Goal: Transaction & Acquisition: Purchase product/service

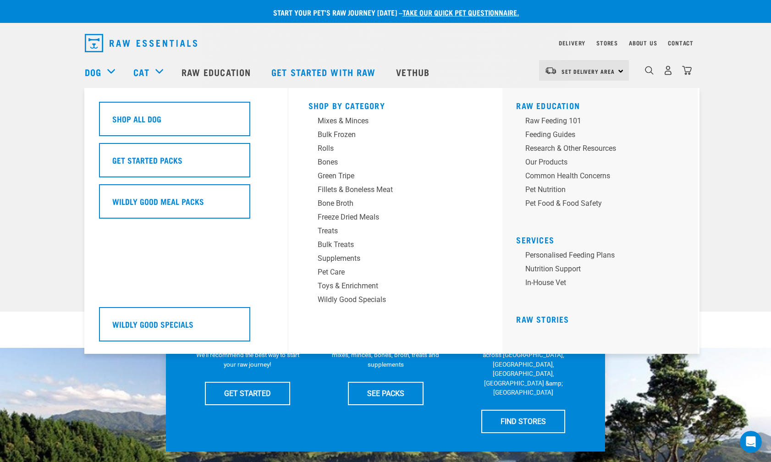
click at [107, 69] on div "Dog" at bounding box center [104, 72] width 39 height 37
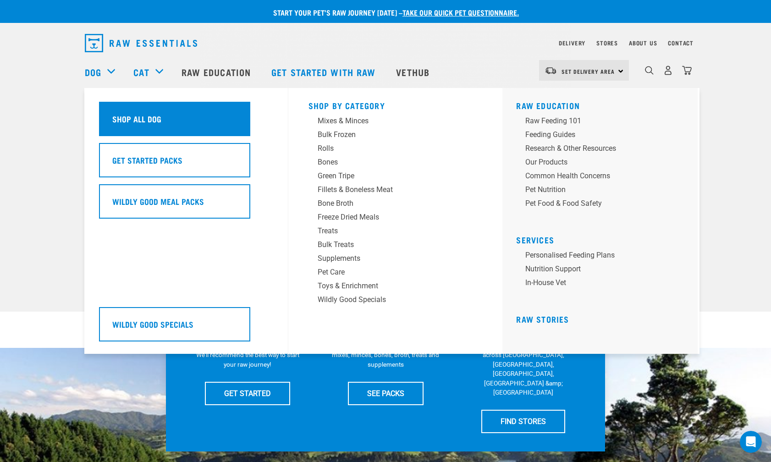
click at [139, 113] on h5 "Shop All Dog" at bounding box center [136, 119] width 49 height 12
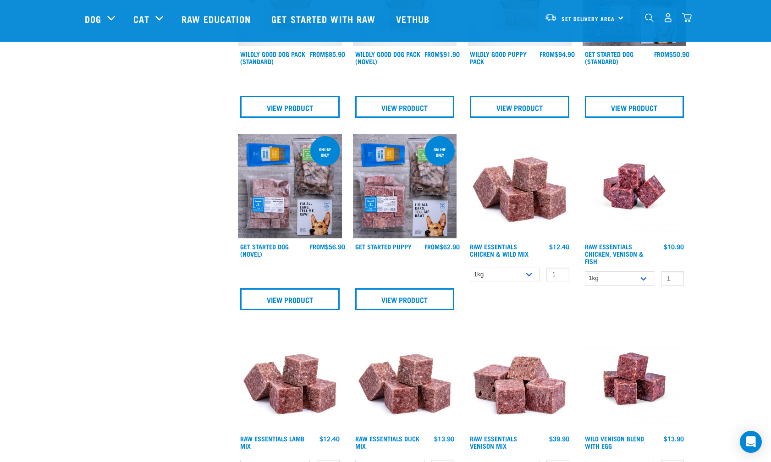
scroll to position [359, 0]
click at [625, 253] on link "Raw Essentials Chicken, Venison & Fish" at bounding box center [614, 253] width 59 height 18
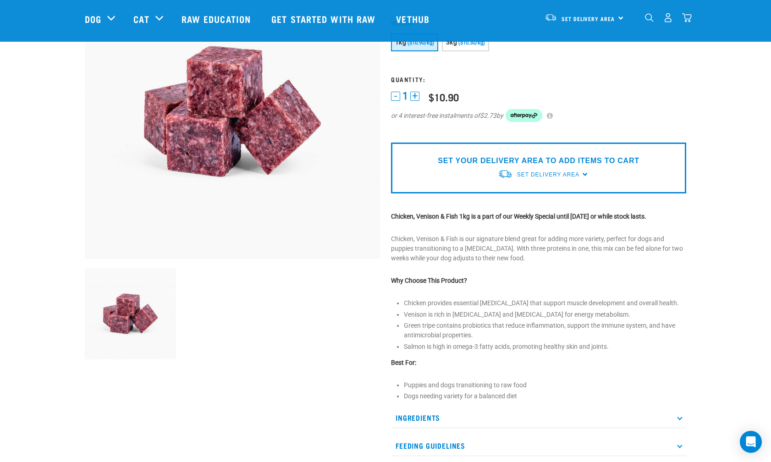
scroll to position [109, 0]
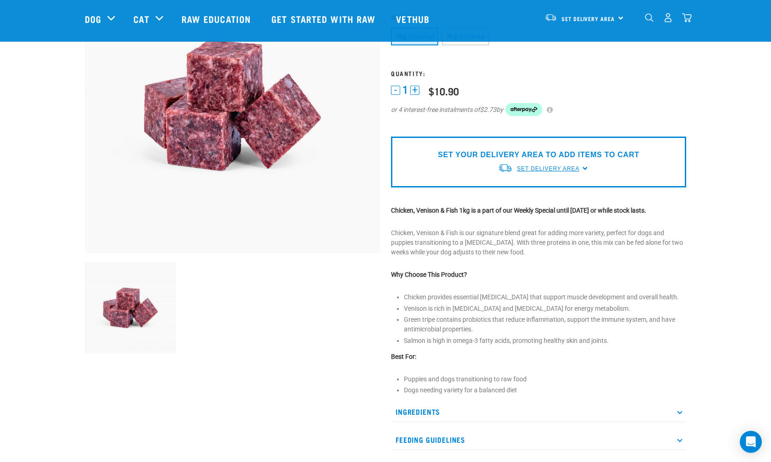
click at [550, 169] on span "Set Delivery Area" at bounding box center [548, 168] width 62 height 6
click at [532, 186] on link "[GEOGRAPHIC_DATA]" at bounding box center [543, 189] width 91 height 15
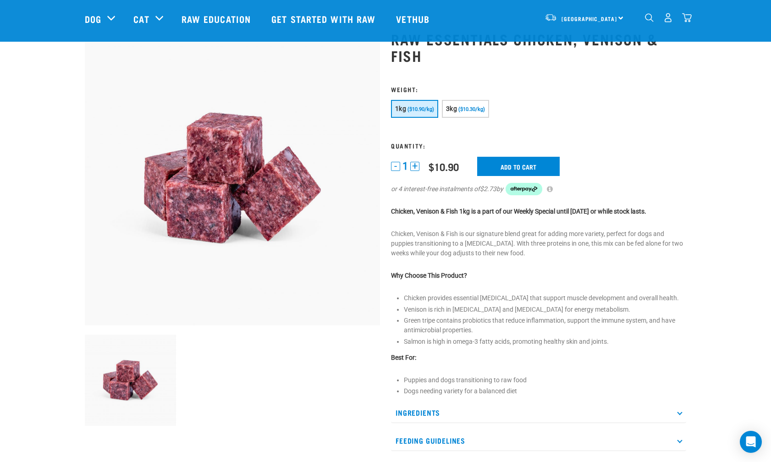
scroll to position [37, 0]
click at [510, 165] on input "Add to cart" at bounding box center [518, 165] width 82 height 19
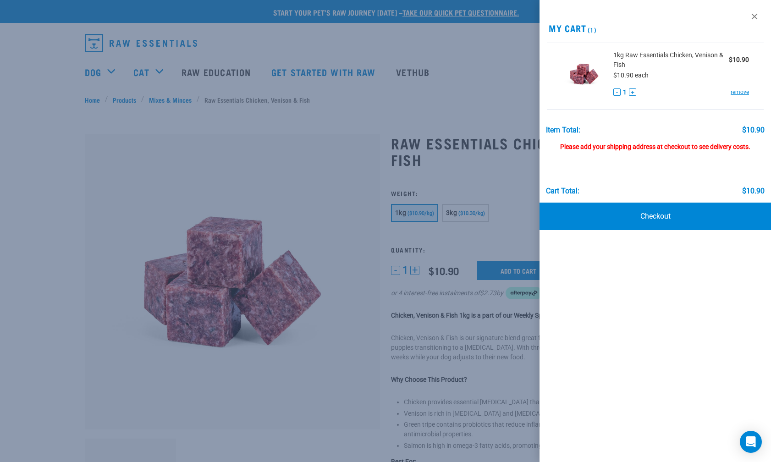
scroll to position [0, 0]
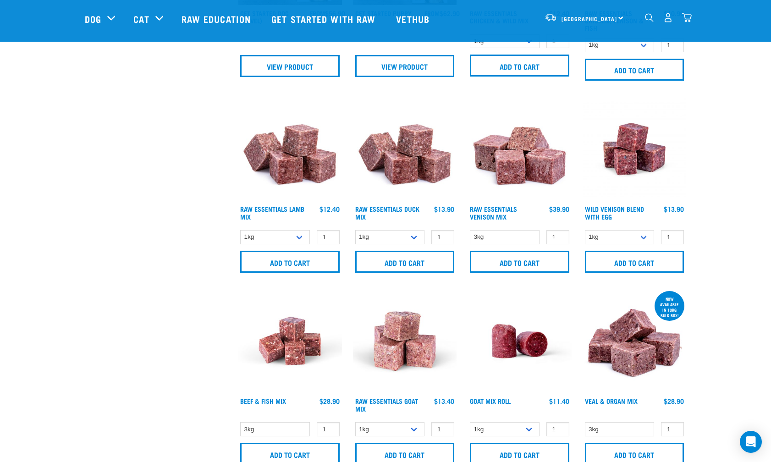
scroll to position [551, 0]
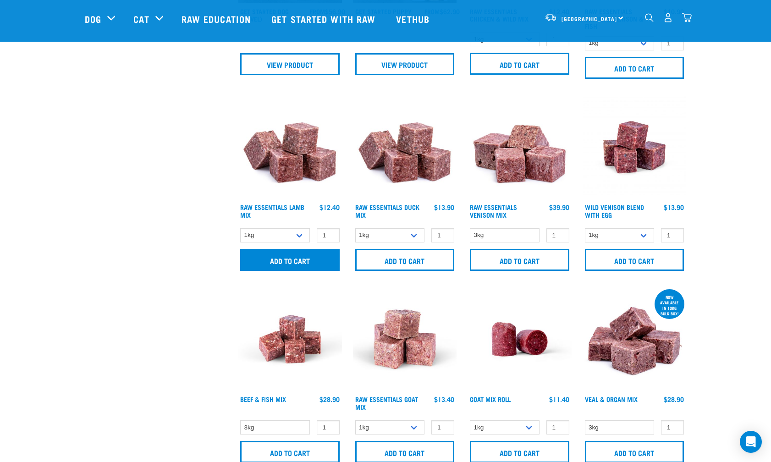
click at [272, 253] on input "Add to cart" at bounding box center [289, 260] width 99 height 22
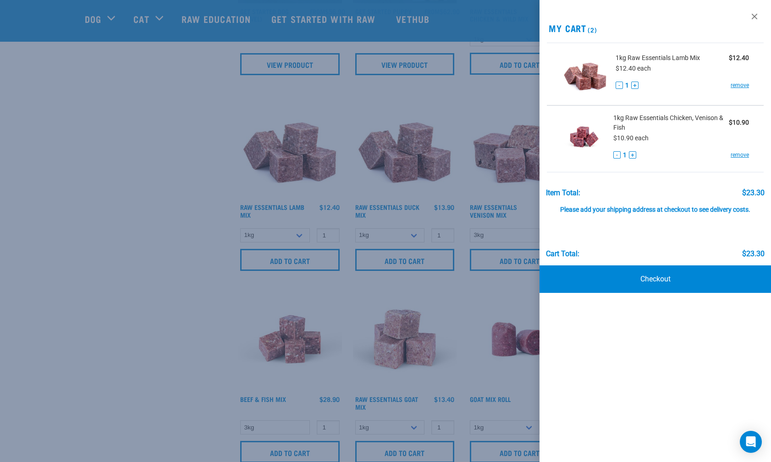
click at [124, 241] on div at bounding box center [385, 231] width 771 height 462
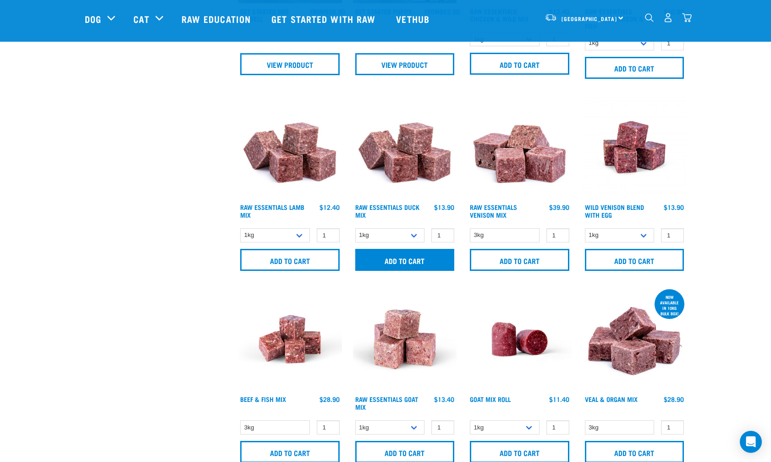
click at [398, 255] on input "Add to cart" at bounding box center [404, 260] width 99 height 22
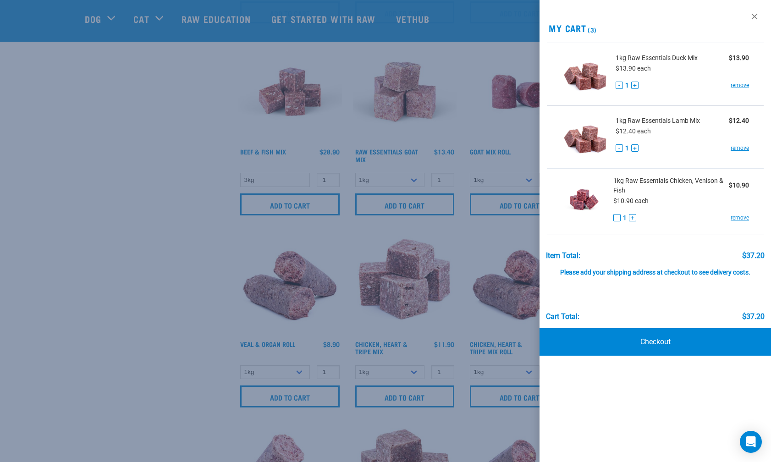
scroll to position [799, 0]
click at [366, 314] on div at bounding box center [385, 231] width 771 height 462
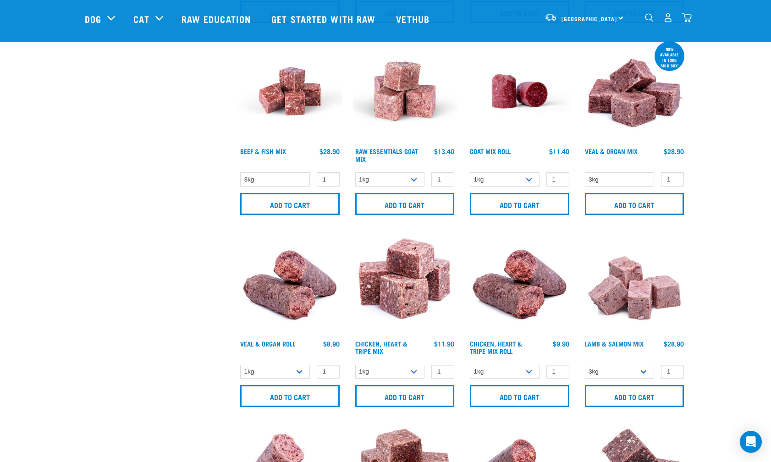
click at [392, 398] on input "Add to cart" at bounding box center [404, 396] width 99 height 22
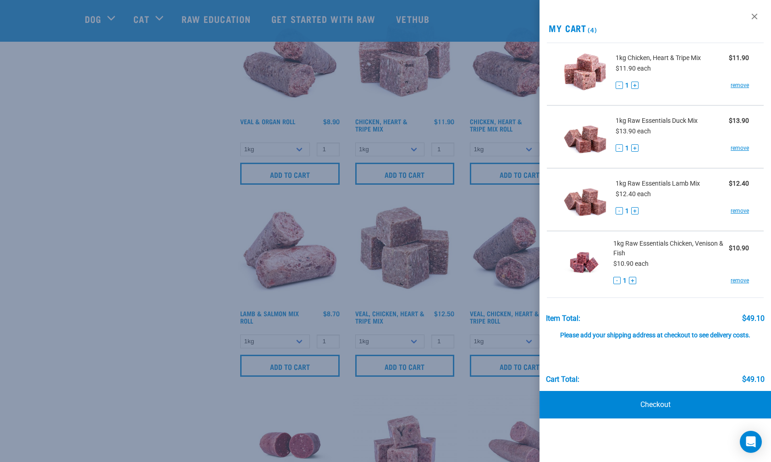
scroll to position [1022, 0]
click at [128, 333] on div at bounding box center [385, 231] width 771 height 462
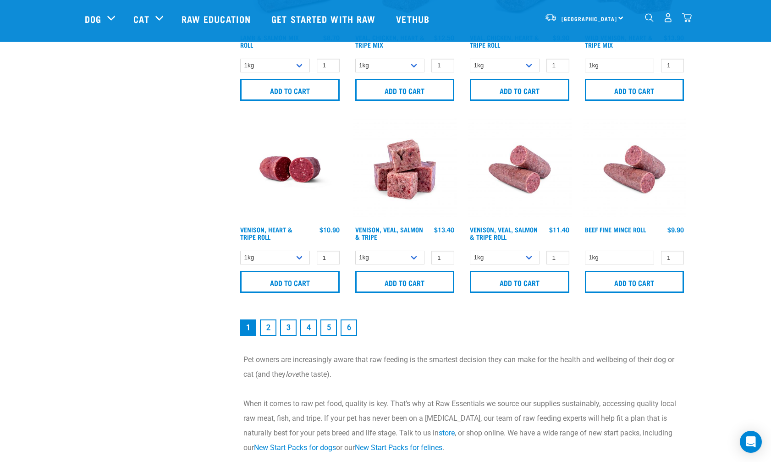
scroll to position [1297, 0]
click at [272, 328] on link "2" at bounding box center [268, 327] width 16 height 16
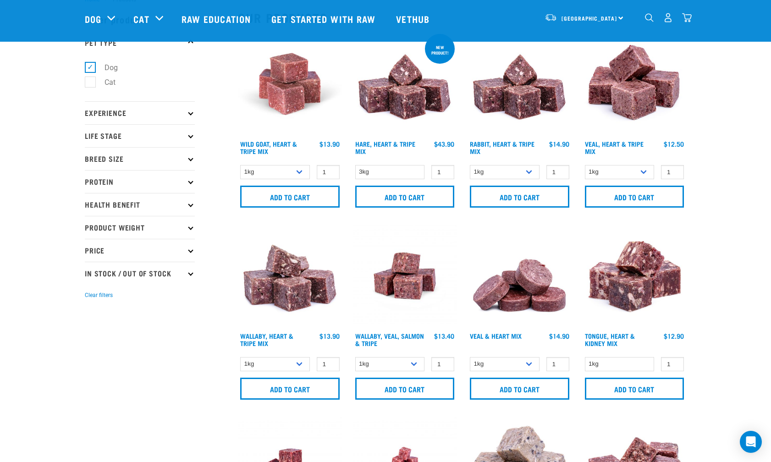
scroll to position [33, 0]
click at [643, 192] on input "Add to cart" at bounding box center [634, 197] width 99 height 22
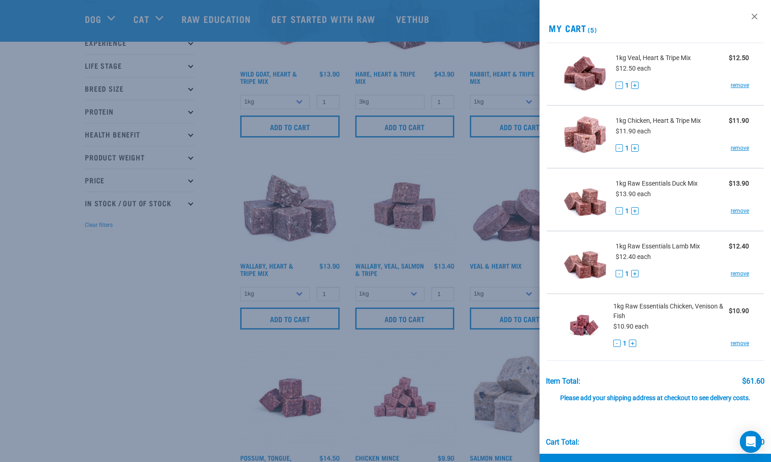
scroll to position [103, 0]
click at [116, 302] on div at bounding box center [385, 231] width 771 height 462
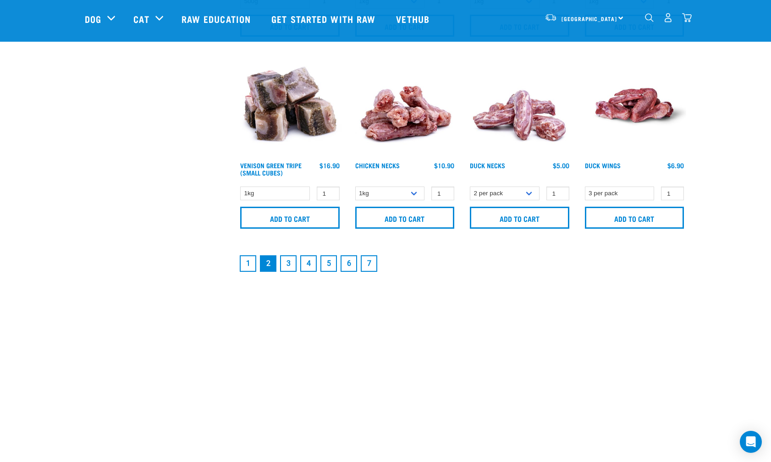
scroll to position [1311, 0]
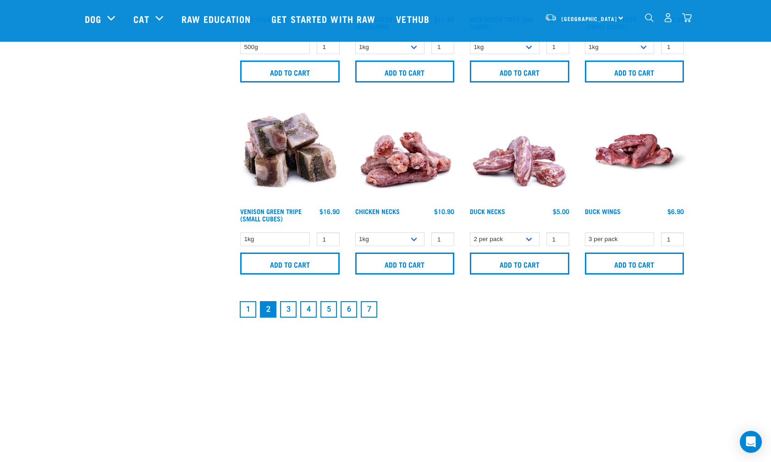
click at [252, 313] on link "1" at bounding box center [248, 309] width 16 height 16
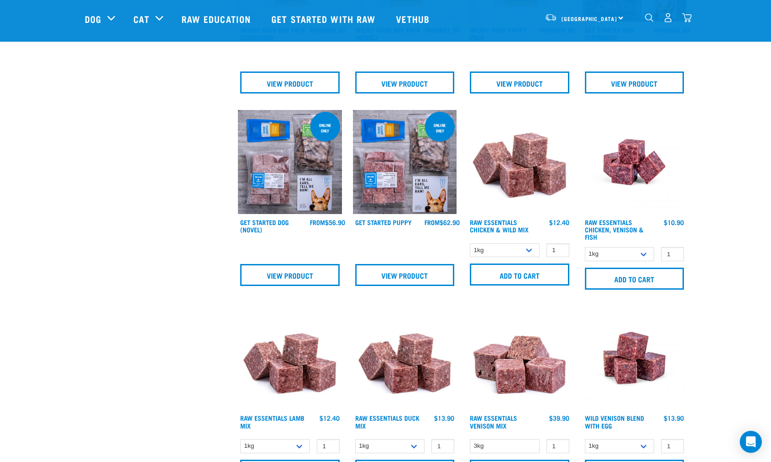
scroll to position [341, 0]
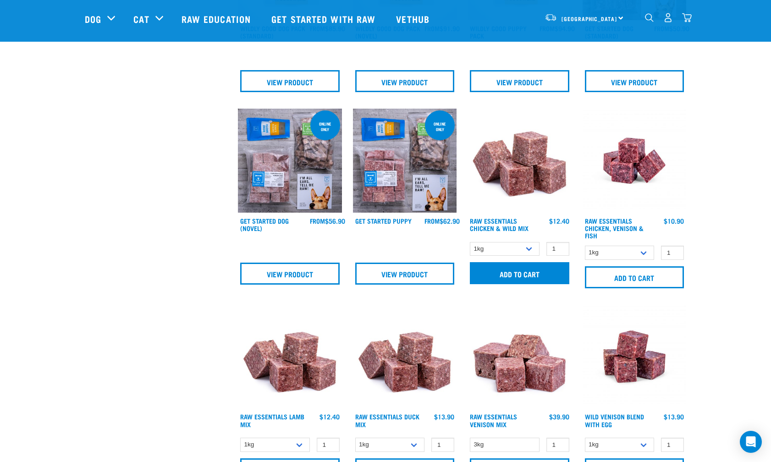
click at [513, 274] on input "Add to cart" at bounding box center [519, 273] width 99 height 22
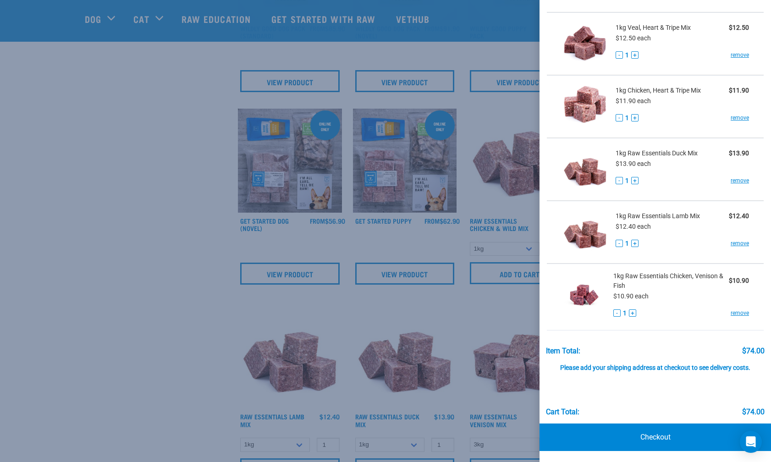
scroll to position [93, 0]
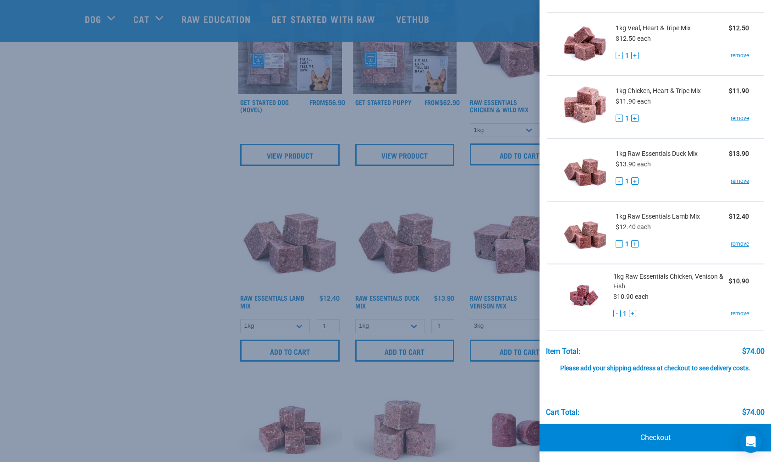
click at [204, 291] on div at bounding box center [385, 231] width 771 height 462
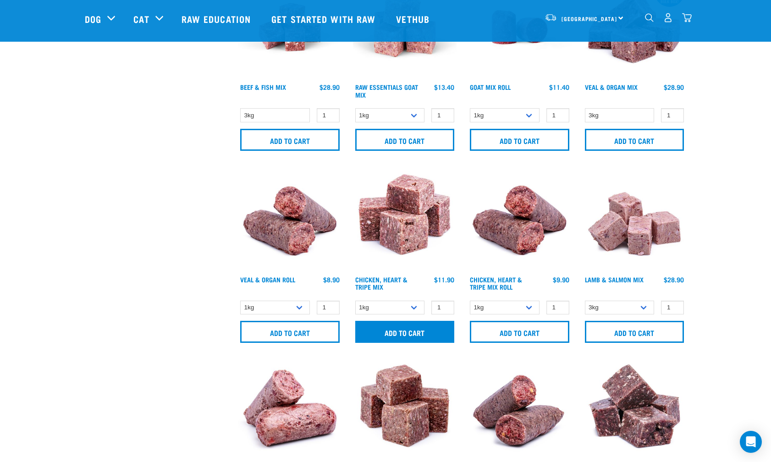
scroll to position [864, 0]
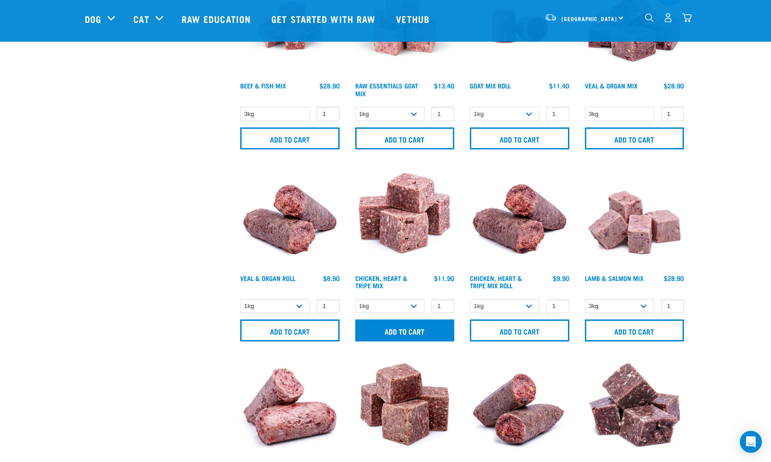
click at [383, 328] on input "Add to cart" at bounding box center [404, 330] width 99 height 22
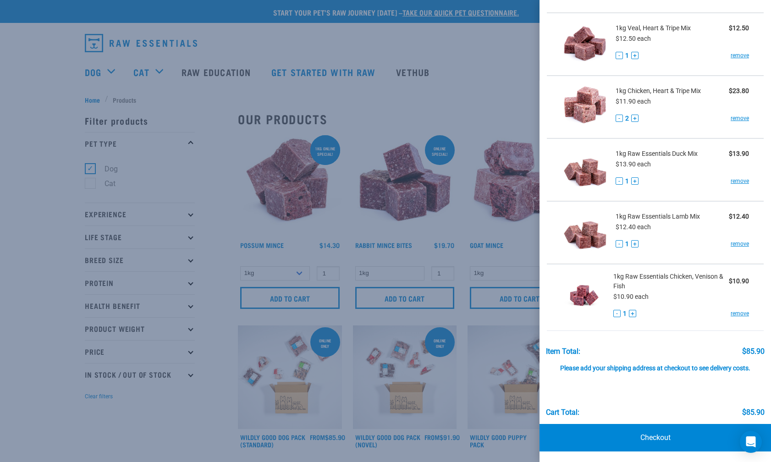
scroll to position [0, 0]
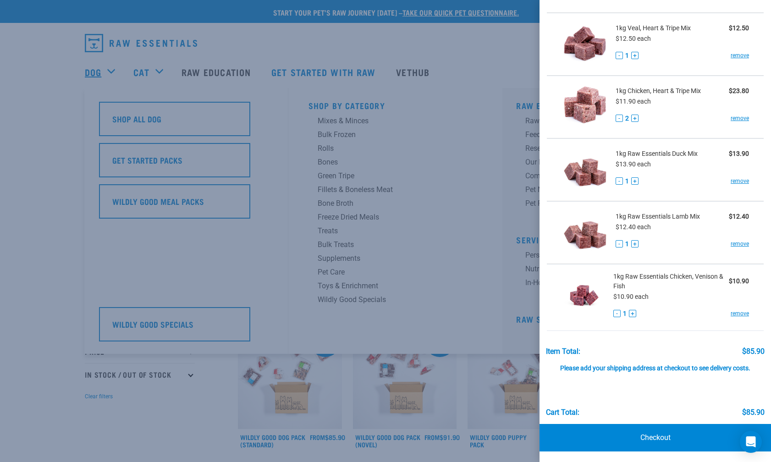
drag, startPoint x: 76, startPoint y: 61, endPoint x: 93, endPoint y: 67, distance: 18.6
click at [76, 61] on div at bounding box center [385, 231] width 771 height 462
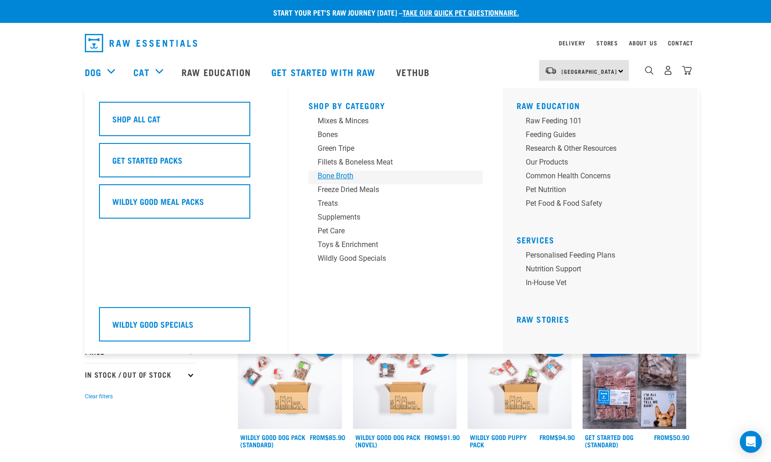
click at [348, 174] on div "Bone Broth" at bounding box center [389, 175] width 143 height 11
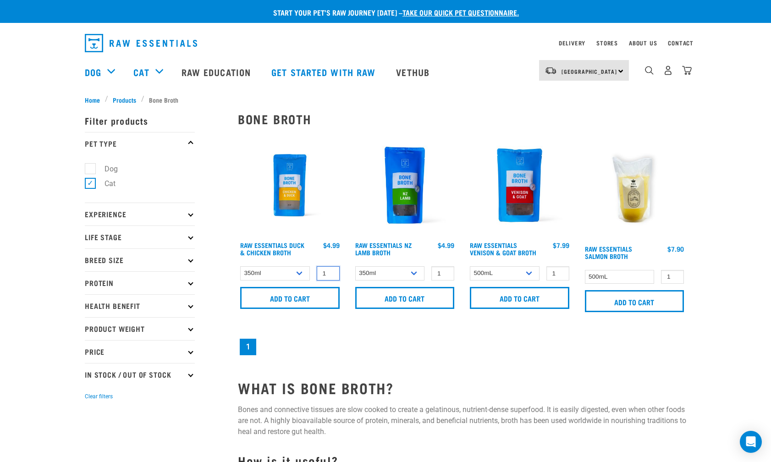
type input "2"
click at [330, 273] on input "2" at bounding box center [328, 273] width 23 height 14
click at [318, 295] on input "Add to cart" at bounding box center [289, 298] width 99 height 22
type input "2"
click at [560, 275] on input "2" at bounding box center [557, 273] width 23 height 14
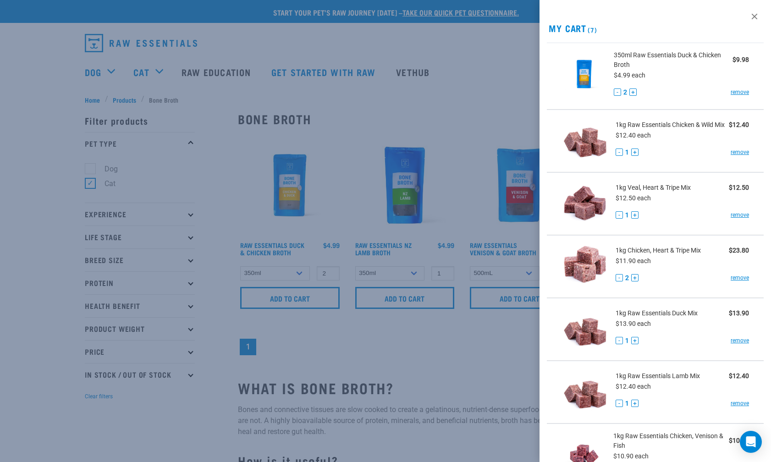
click at [553, 292] on div at bounding box center [385, 231] width 771 height 462
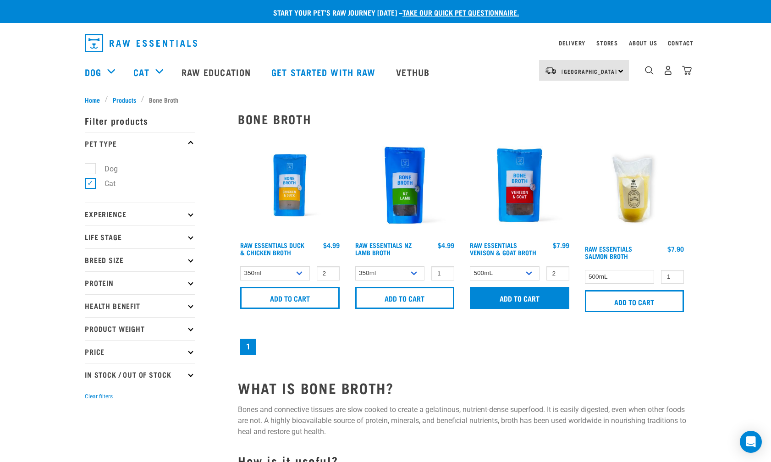
click at [549, 298] on input "Add to cart" at bounding box center [519, 298] width 99 height 22
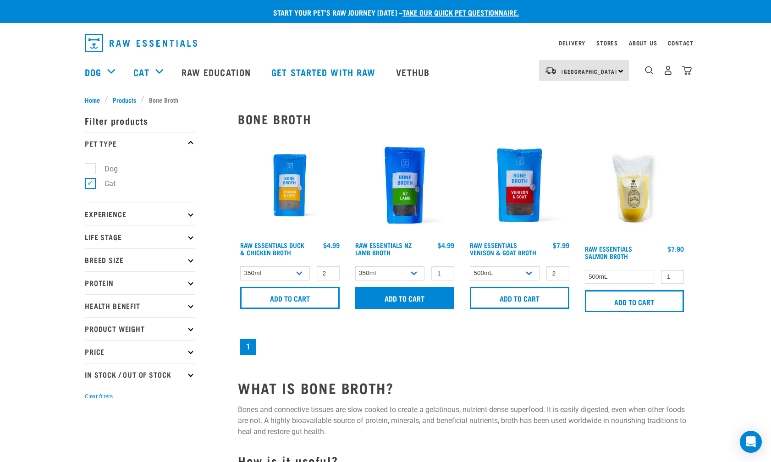
click at [381, 293] on input "Add to cart" at bounding box center [404, 298] width 99 height 22
click at [689, 74] on img "dropdown navigation" at bounding box center [687, 71] width 10 height 10
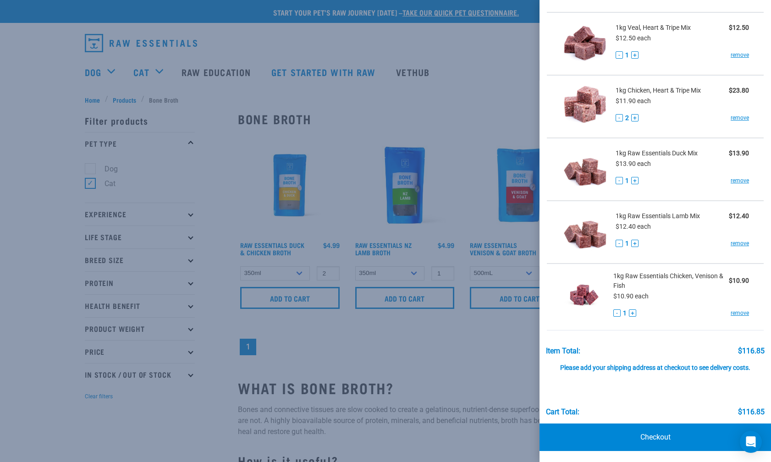
scroll to position [289, 0]
click at [663, 432] on link "Checkout" at bounding box center [654, 437] width 231 height 27
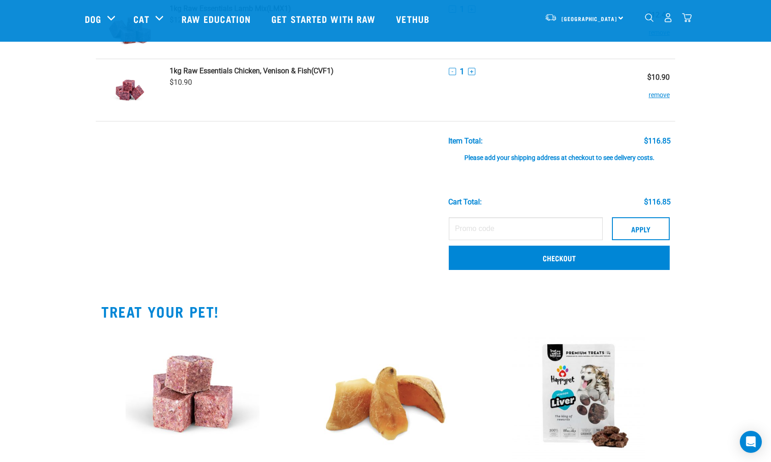
scroll to position [519, 0]
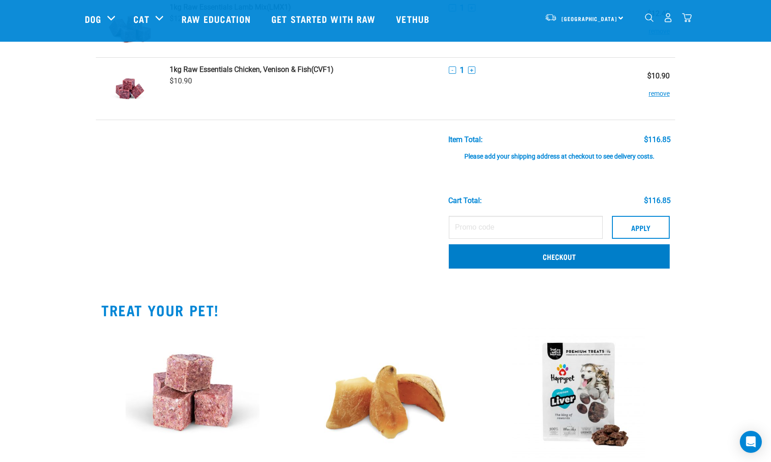
click at [535, 261] on link "Checkout" at bounding box center [559, 256] width 221 height 24
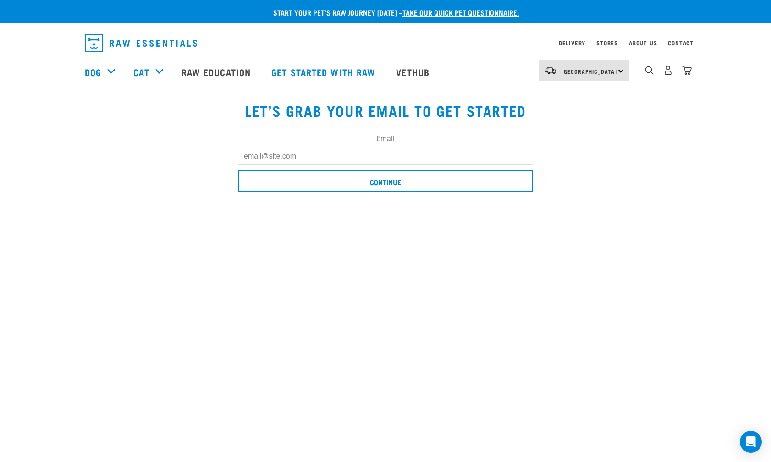
click at [325, 156] on input "Email" at bounding box center [385, 156] width 295 height 16
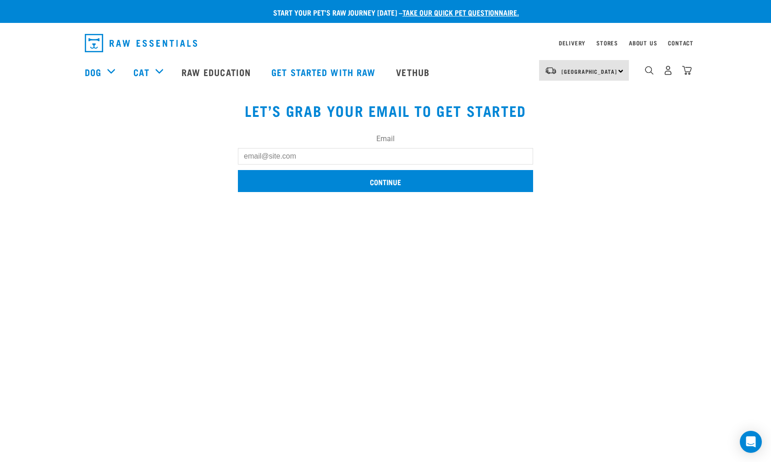
type input "[PERSON_NAME][EMAIL_ADDRESS][DOMAIN_NAME]"
click at [345, 185] on input "Continue" at bounding box center [385, 181] width 295 height 22
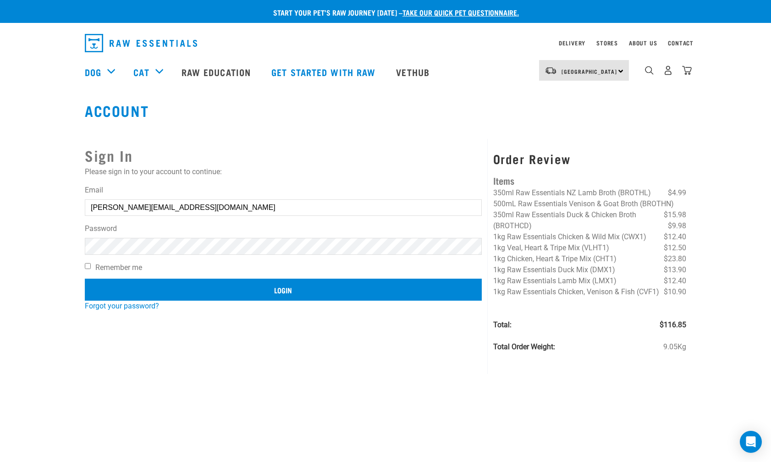
click at [291, 292] on input "Login" at bounding box center [283, 290] width 397 height 22
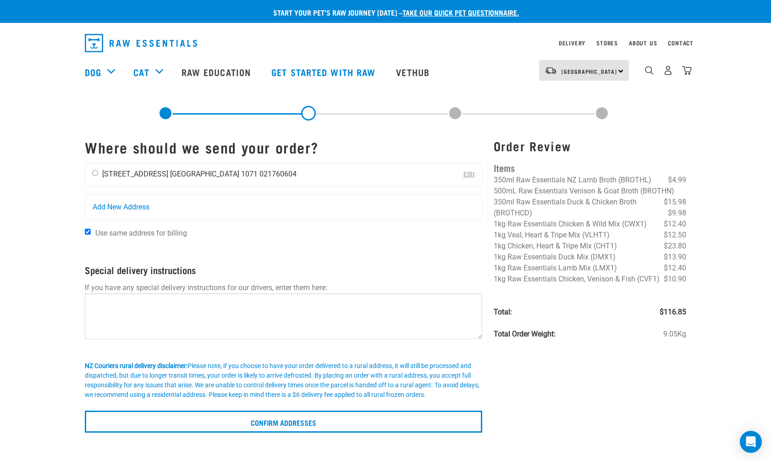
click at [98, 176] on div "Corinne Yee 1 Peacock Street Auckland 1071 021760604" at bounding box center [194, 174] width 218 height 23
click at [96, 175] on input "radio" at bounding box center [95, 173] width 6 height 6
radio input "true"
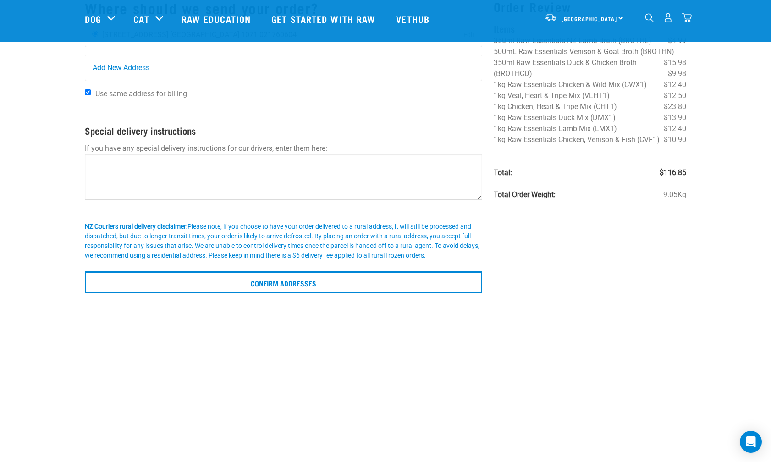
scroll to position [73, 0]
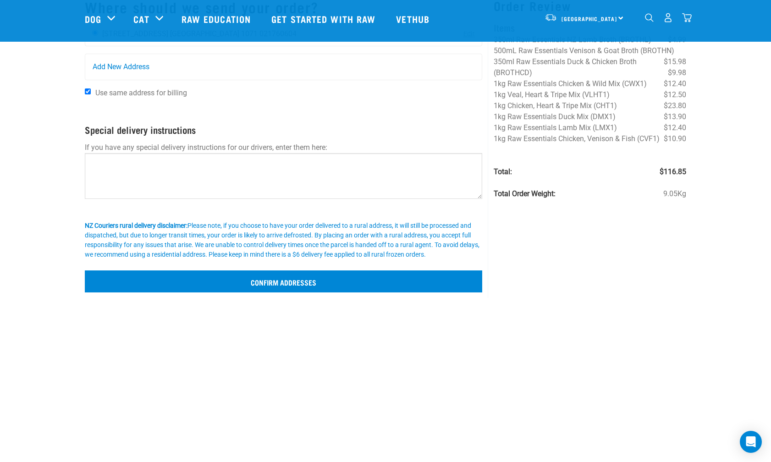
click at [288, 278] on input "Confirm addresses" at bounding box center [283, 281] width 397 height 22
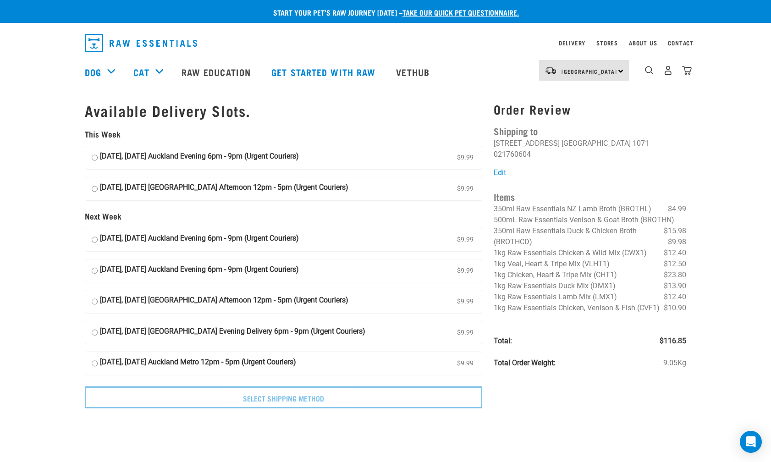
click at [95, 264] on input "14 October, Tuesday Auckland Evening 6pm - 9pm (Urgent Couriers) $9.99" at bounding box center [95, 271] width 6 height 14
radio input "true"
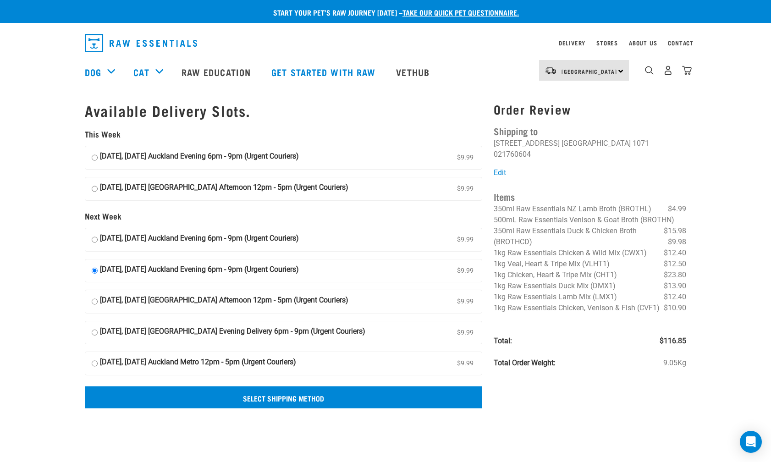
click at [299, 396] on input "Select Shipping Method" at bounding box center [283, 397] width 397 height 22
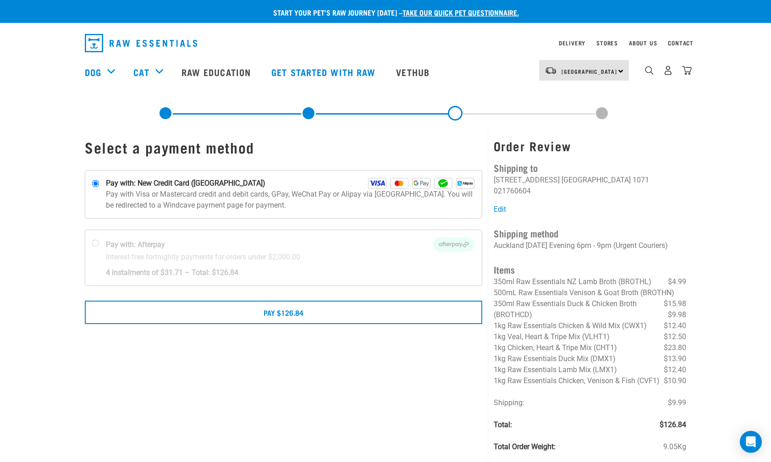
scroll to position [3, 0]
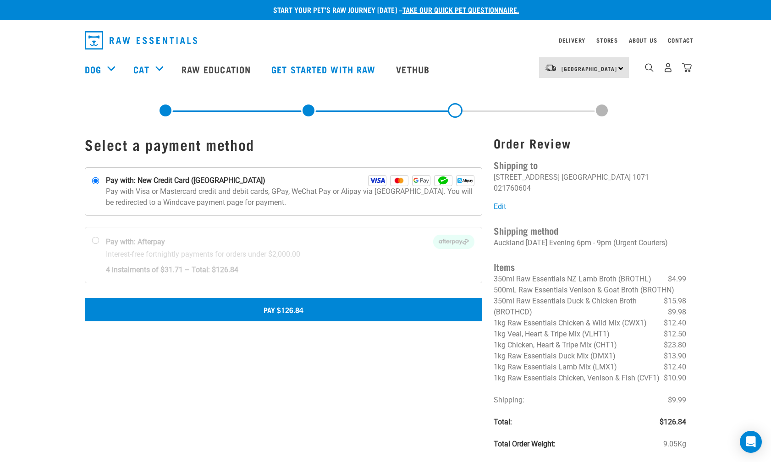
click at [317, 307] on button "Pay $126.84" at bounding box center [283, 309] width 397 height 23
